Goal: Transaction & Acquisition: Download file/media

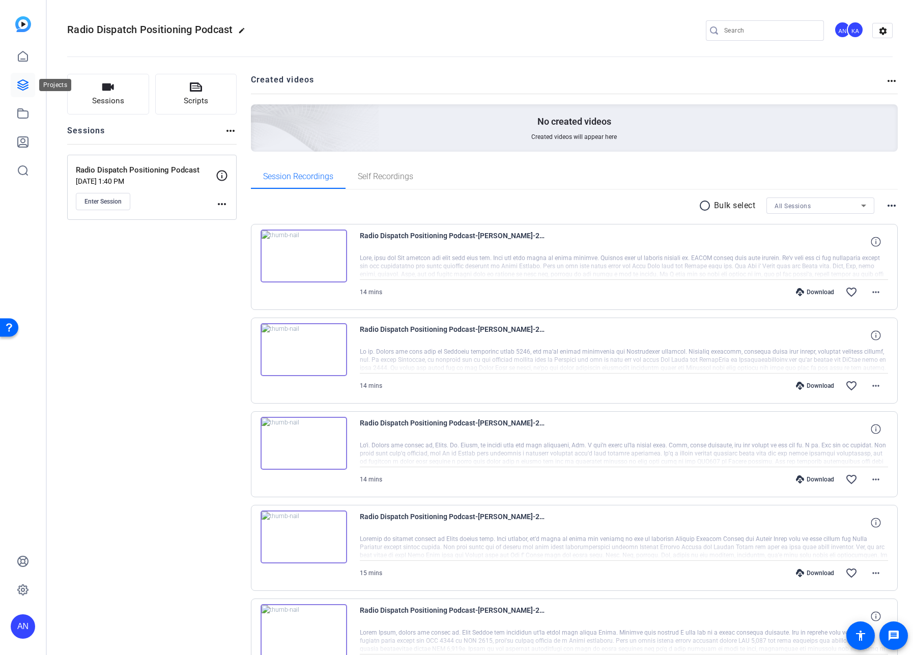
click at [25, 81] on icon at bounding box center [23, 85] width 10 height 10
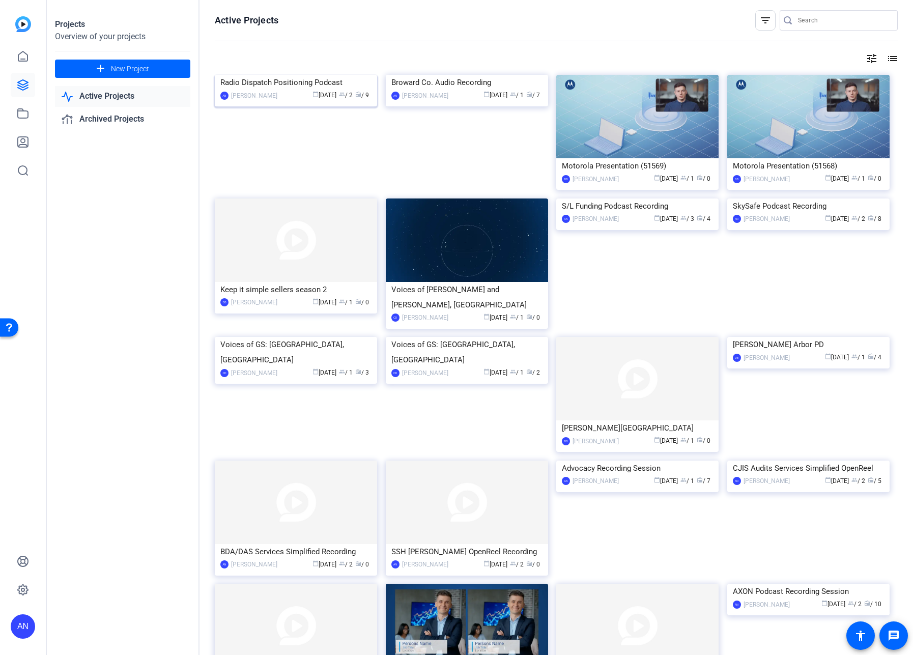
click at [277, 90] on div "Radio Dispatch Positioning Podcast" at bounding box center [295, 82] width 151 height 15
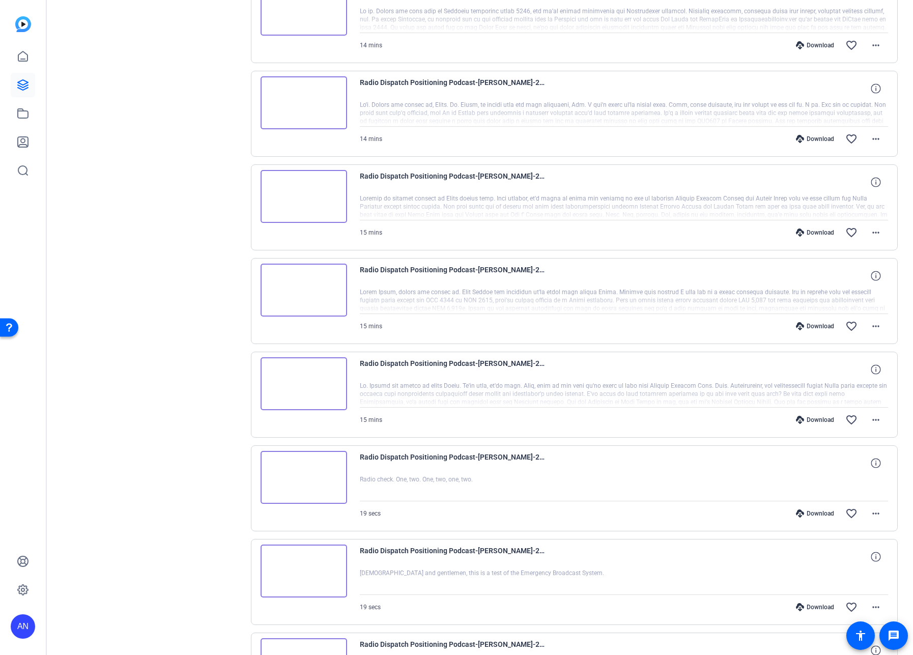
scroll to position [340, 0]
click at [873, 415] on mat-icon "more_horiz" at bounding box center [876, 420] width 12 height 12
click at [856, 463] on span "Download MP4" at bounding box center [843, 467] width 61 height 12
click at [870, 326] on mat-icon "more_horiz" at bounding box center [876, 327] width 12 height 12
click at [846, 375] on span "Download MP4" at bounding box center [843, 373] width 61 height 12
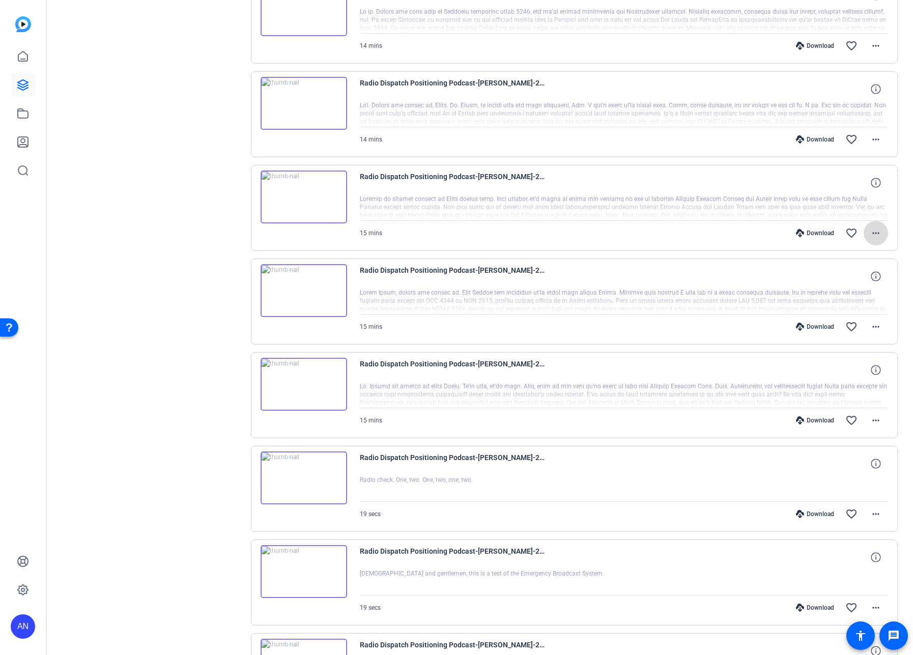
click at [870, 231] on mat-icon "more_horiz" at bounding box center [876, 233] width 12 height 12
click at [860, 278] on span "Download MP4" at bounding box center [843, 280] width 61 height 12
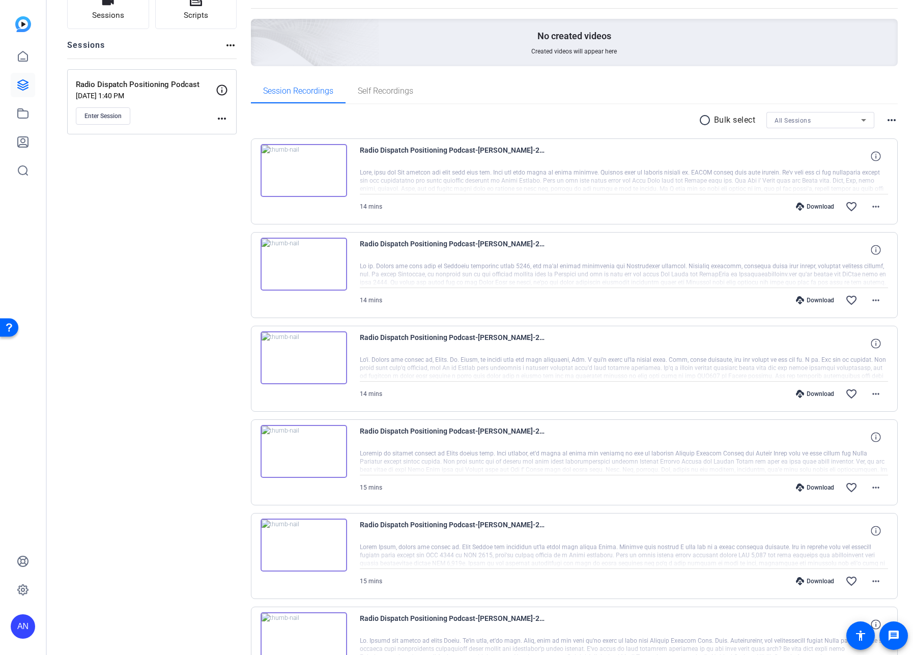
scroll to position [73, 0]
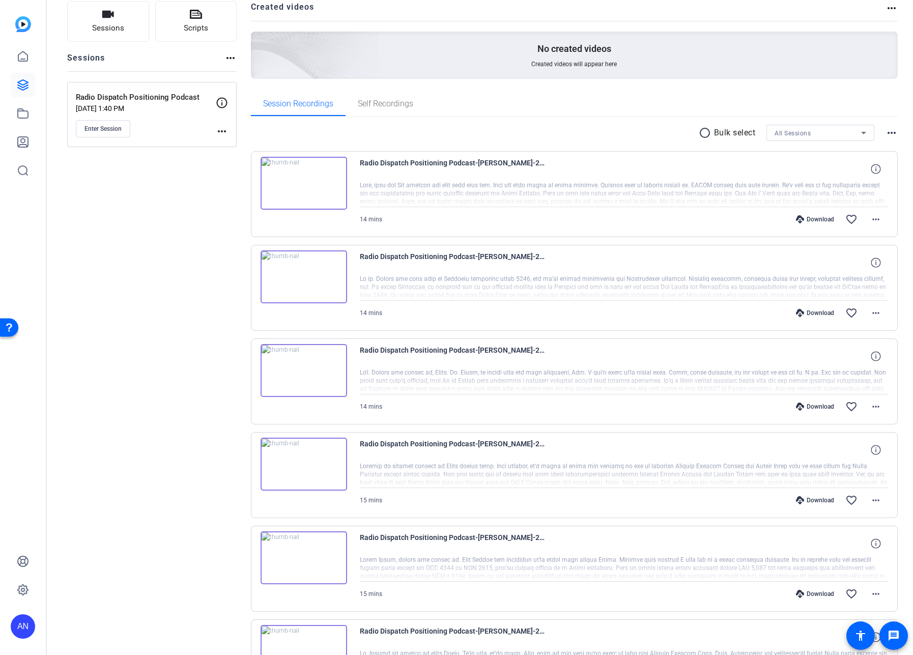
click at [897, 420] on div "Sessions Scripts Sessions more_horiz Radio Dispatch Positioning Podcast [DATE] …" at bounding box center [480, 509] width 866 height 1043
click at [874, 407] on mat-icon "more_horiz" at bounding box center [876, 406] width 12 height 12
click at [853, 451] on span "Download MP4" at bounding box center [843, 453] width 61 height 12
click at [872, 309] on mat-icon "more_horiz" at bounding box center [876, 313] width 12 height 12
click at [848, 358] on span "Download MP4" at bounding box center [843, 360] width 61 height 12
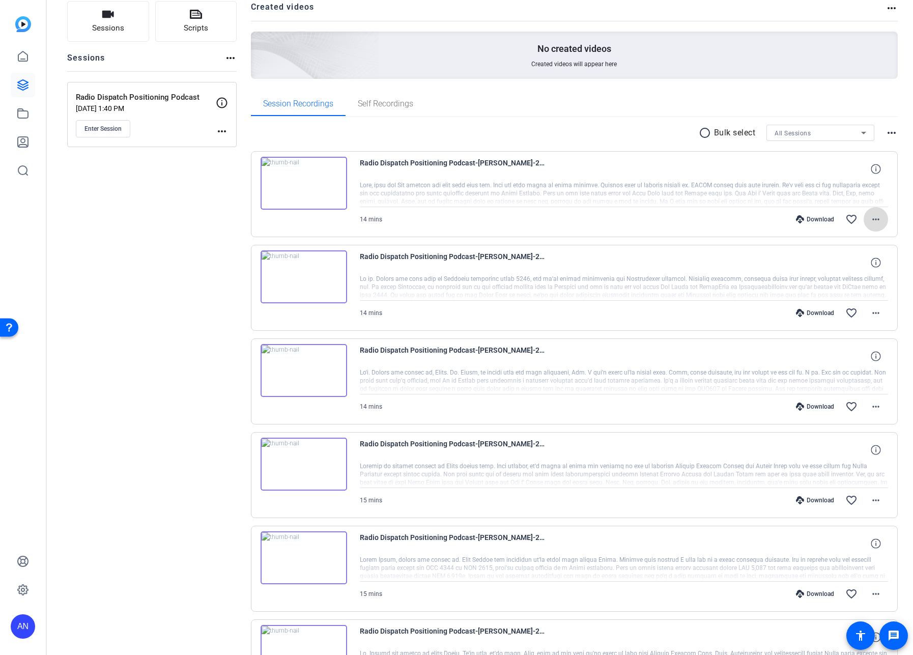
click at [870, 214] on mat-icon "more_horiz" at bounding box center [876, 219] width 12 height 12
click at [860, 261] on span "Download MP4" at bounding box center [843, 266] width 61 height 12
click at [219, 270] on div "Sessions Scripts Sessions more_horiz Radio Dispatch Positioning Podcast [DATE] …" at bounding box center [151, 510] width 169 height 1018
